Goal: Navigation & Orientation: Find specific page/section

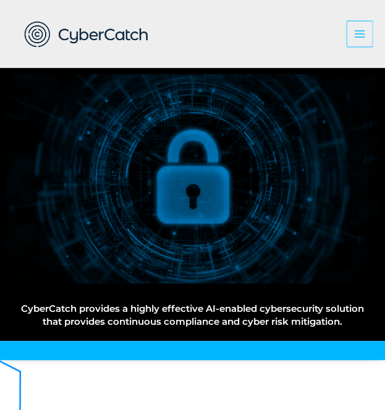
click at [361, 34] on icon "button" at bounding box center [359, 33] width 11 height 7
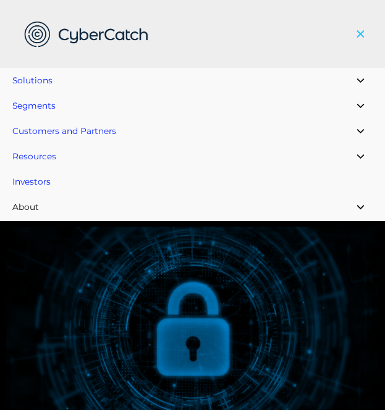
click at [51, 213] on link "About" at bounding box center [192, 207] width 385 height 25
click at [33, 206] on span "About" at bounding box center [25, 207] width 27 height 10
click at [355, 206] on button "Menu Toggle" at bounding box center [357, 208] width 31 height 27
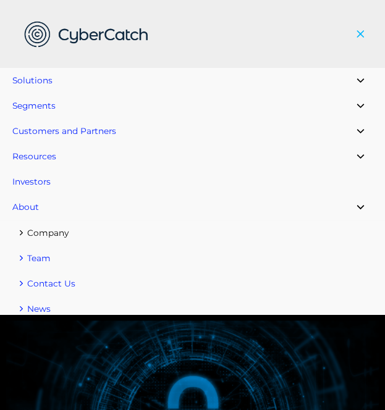
click at [40, 236] on span "Company" at bounding box center [47, 233] width 41 height 10
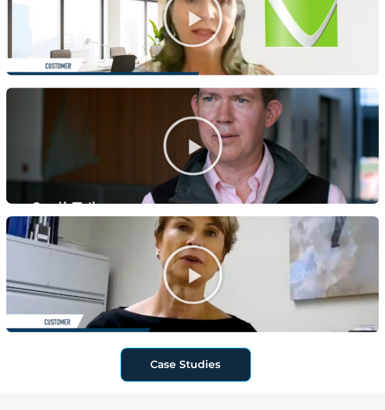
scroll to position [1297, 0]
